Goal: Task Accomplishment & Management: Manage account settings

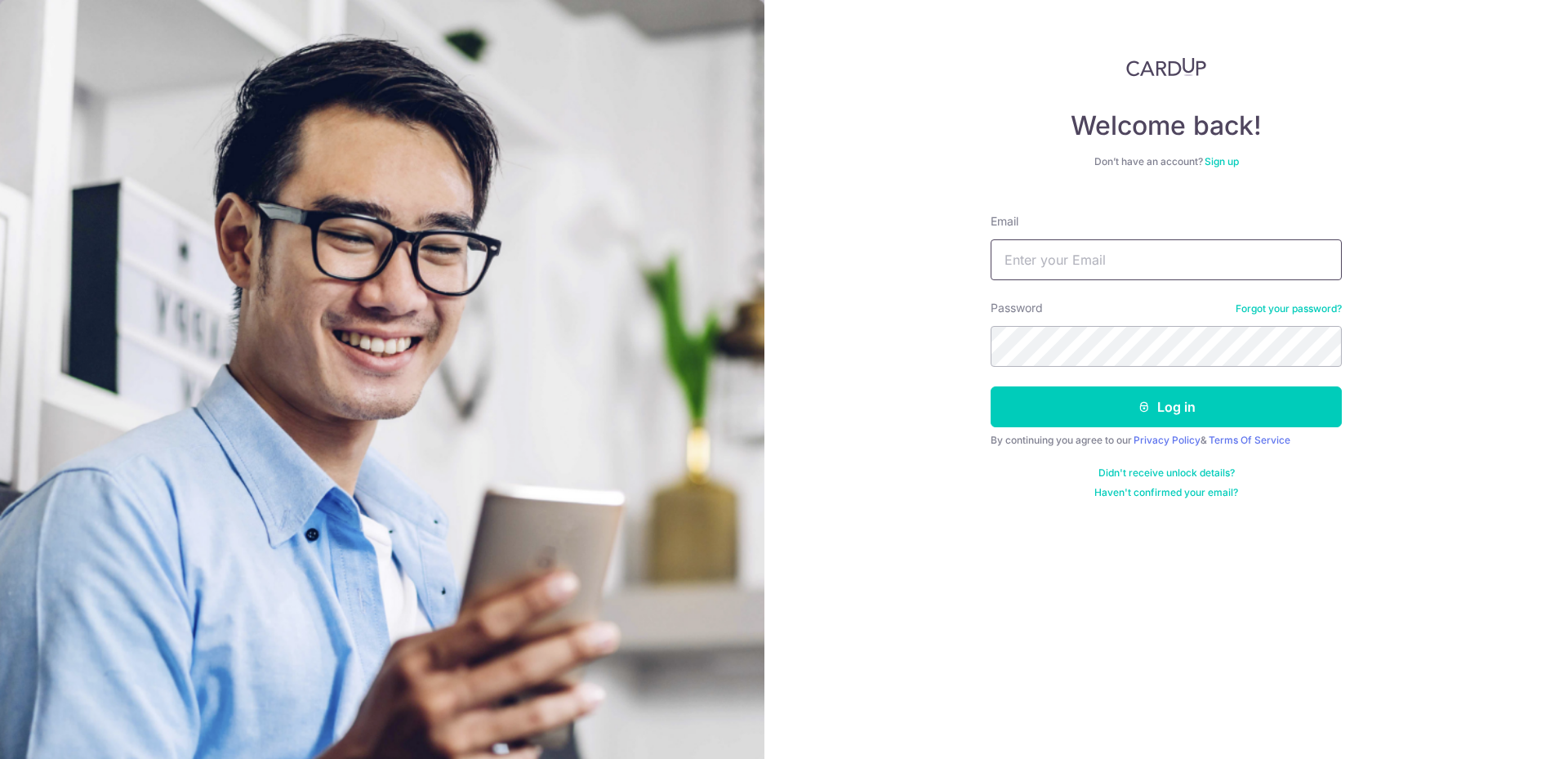
click at [1085, 266] on input "Email" at bounding box center [1166, 260] width 351 height 41
type input "[EMAIL_ADDRESS][DOMAIN_NAME]"
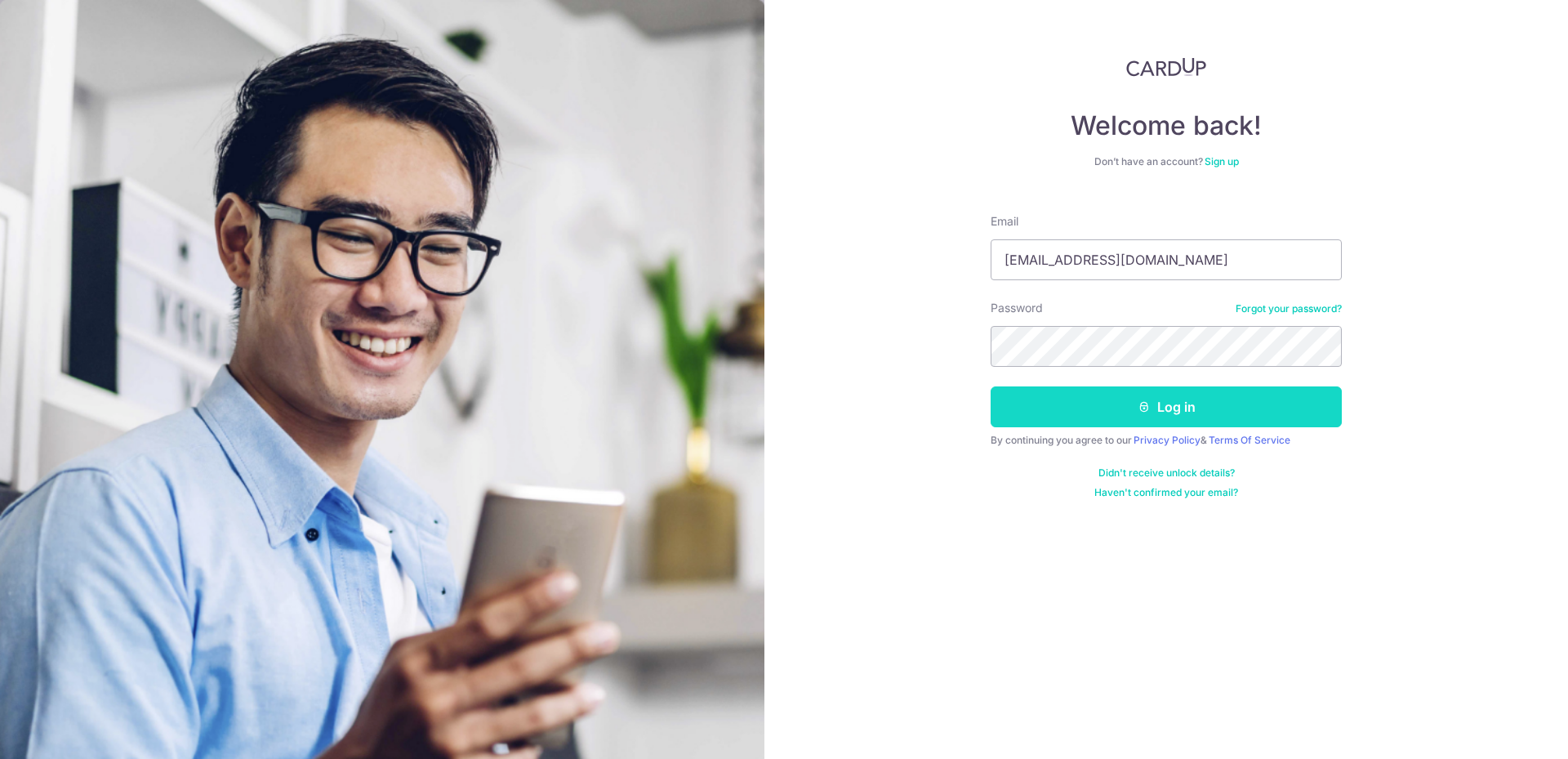
click at [1139, 413] on button "Log in" at bounding box center [1166, 406] width 351 height 41
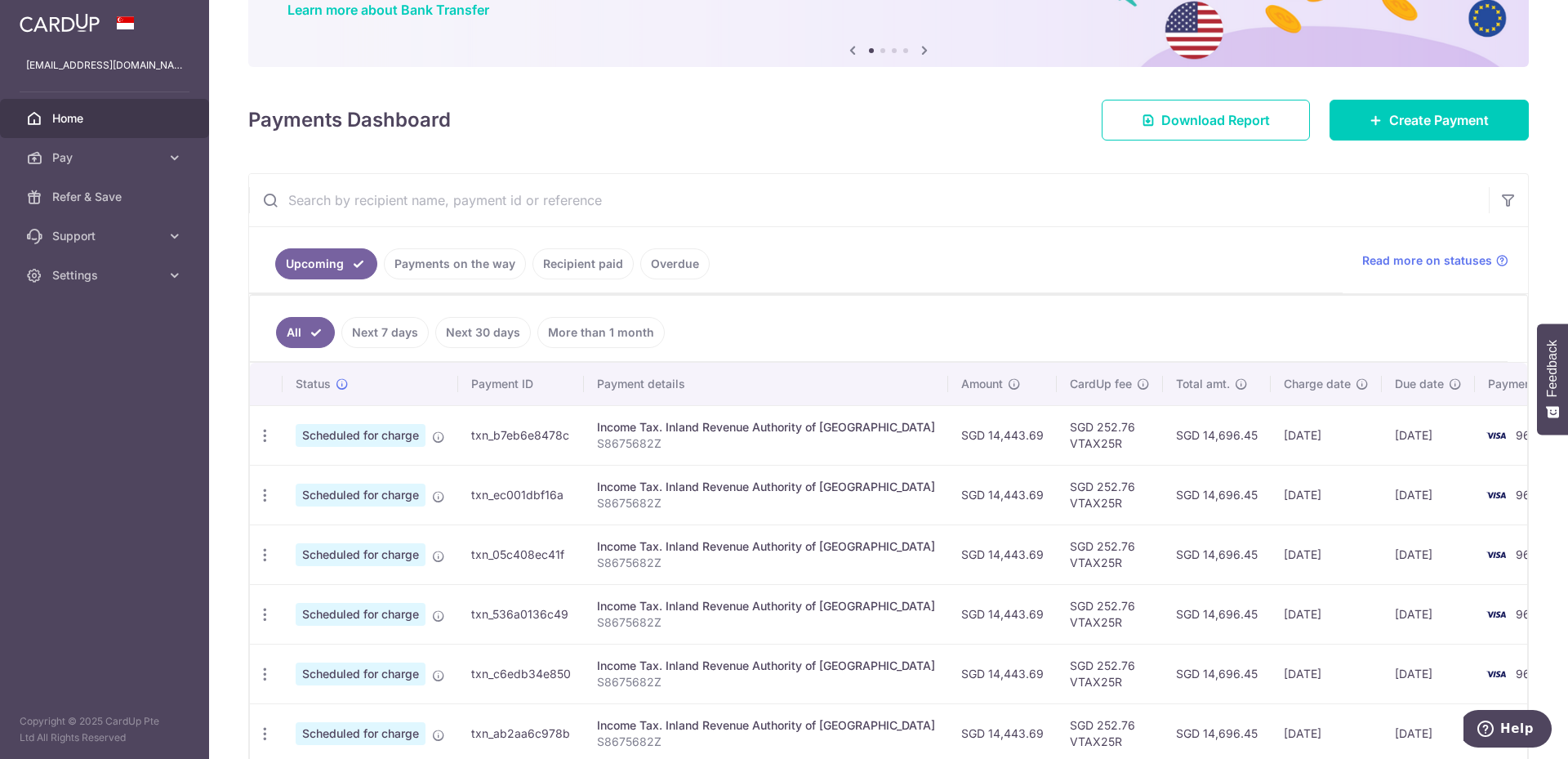
scroll to position [235, 0]
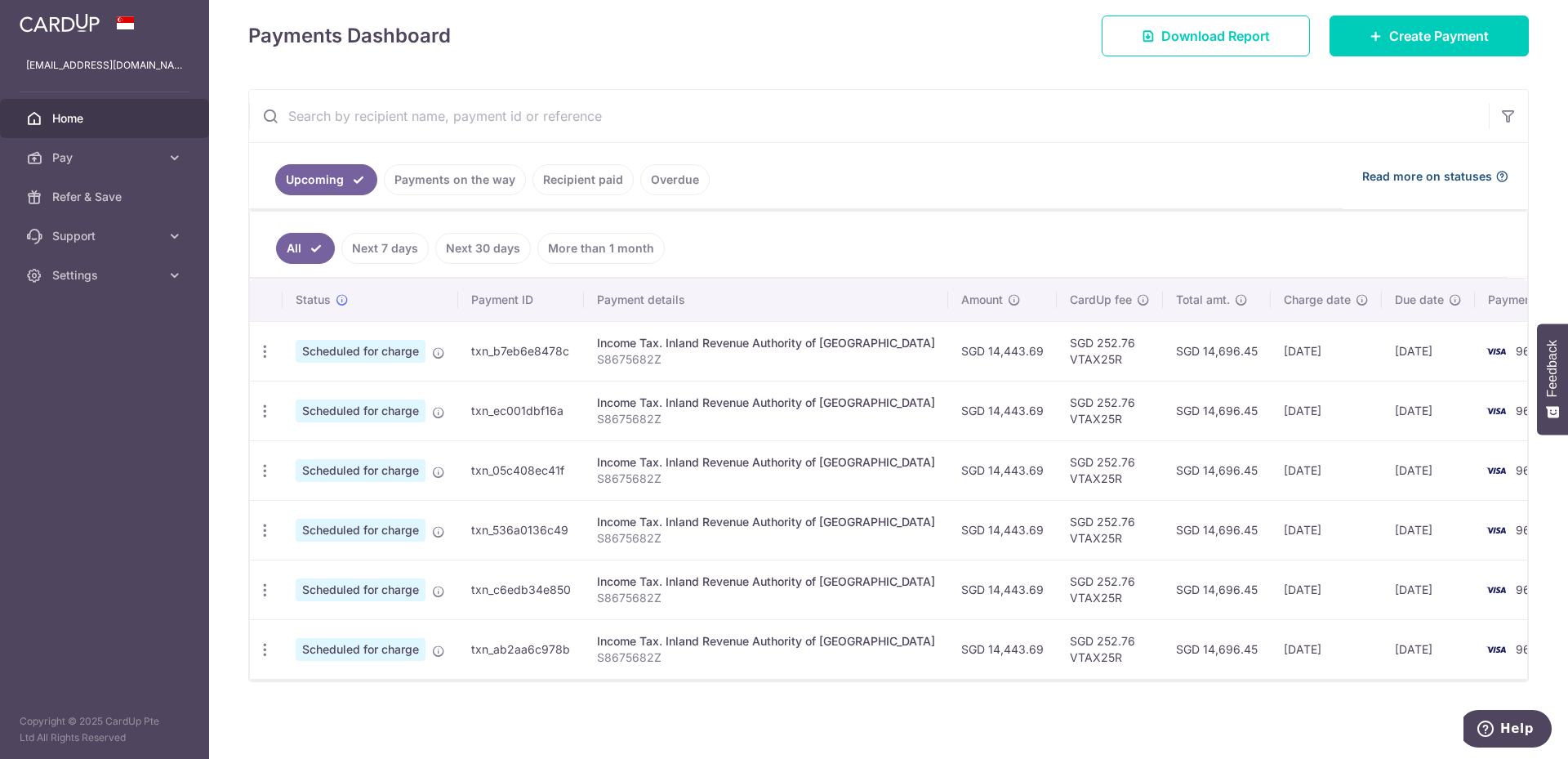
click at [1495, 170] on icon at bounding box center [1501, 176] width 13 height 13
